Goal: Task Accomplishment & Management: Manage account settings

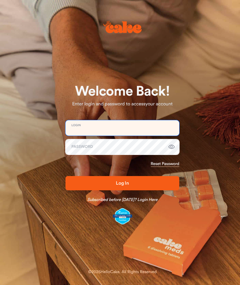
click at [118, 131] on input "email" at bounding box center [122, 127] width 114 height 15
type input "**********"
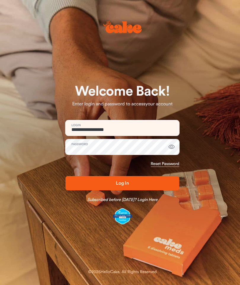
click at [176, 142] on button "button" at bounding box center [172, 147] width 12 height 12
click at [169, 148] on icon "button" at bounding box center [171, 146] width 7 height 7
click at [145, 181] on span "Log In" at bounding box center [122, 182] width 95 height 7
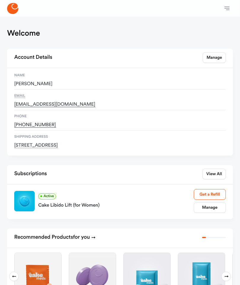
click at [218, 208] on link "Manage" at bounding box center [210, 207] width 32 height 11
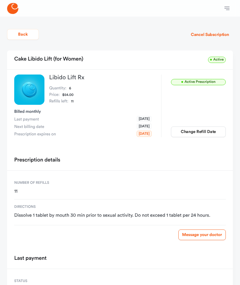
click at [206, 132] on button "Change Refill Date" at bounding box center [198, 131] width 55 height 11
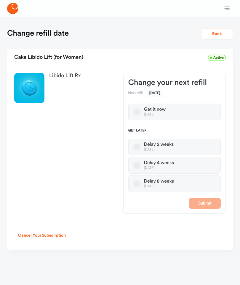
click at [180, 32] on div "Change refill date Back" at bounding box center [120, 33] width 226 height 11
